Goal: Task Accomplishment & Management: Use online tool/utility

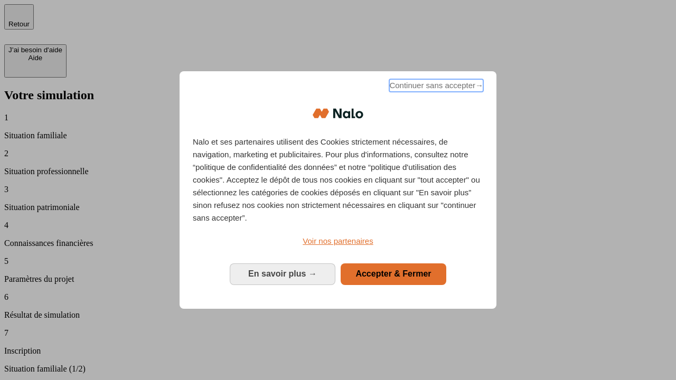
click at [435, 87] on span "Continuer sans accepter →" at bounding box center [436, 85] width 94 height 13
